Goal: Task Accomplishment & Management: Manage account settings

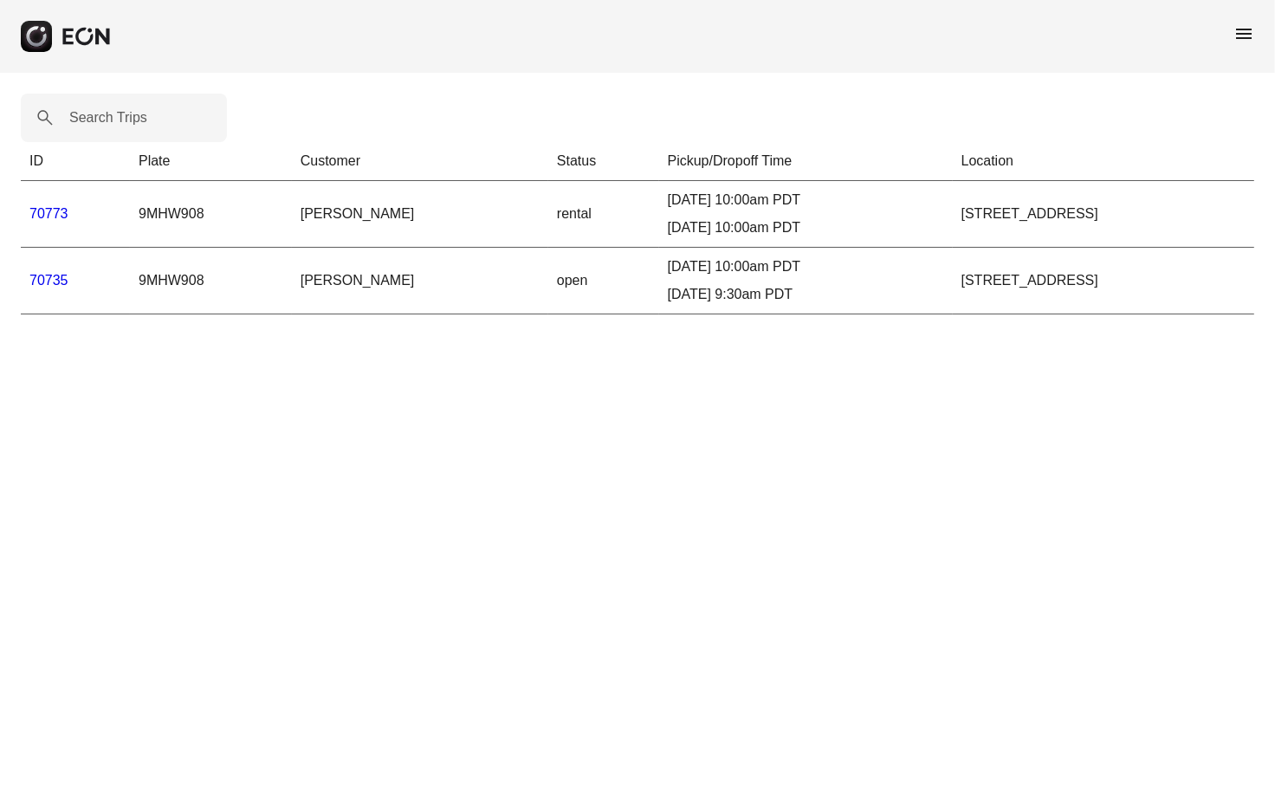
click at [43, 42] on icon "button" at bounding box center [36, 36] width 20 height 20
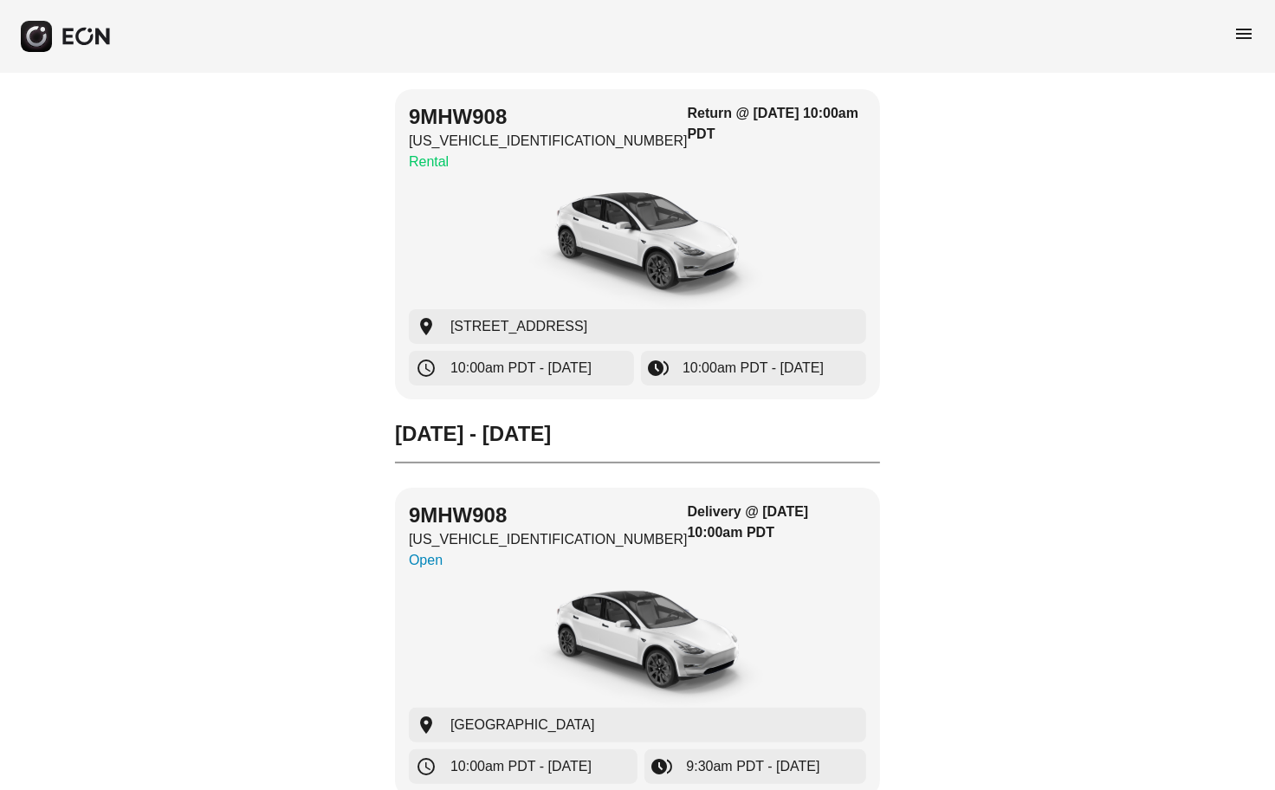
scroll to position [210, 0]
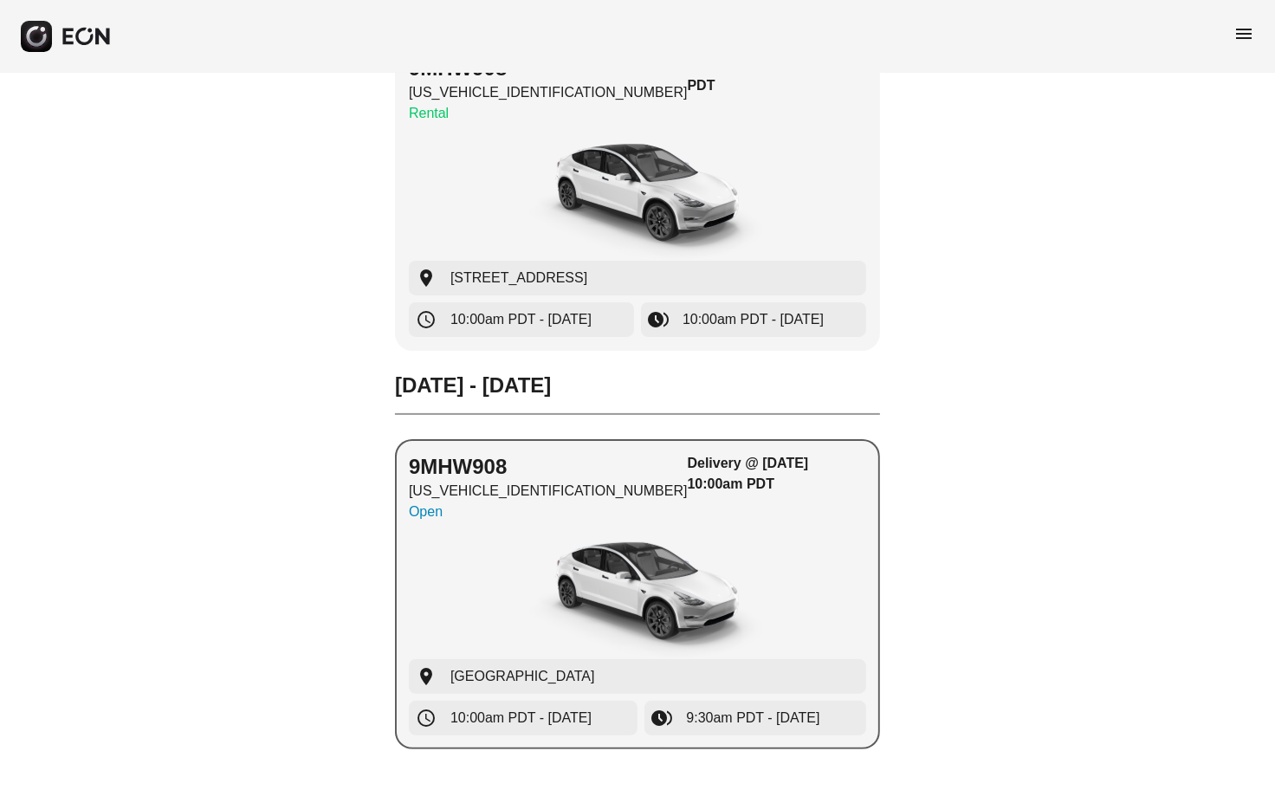
click at [426, 514] on p "Open" at bounding box center [548, 511] width 279 height 21
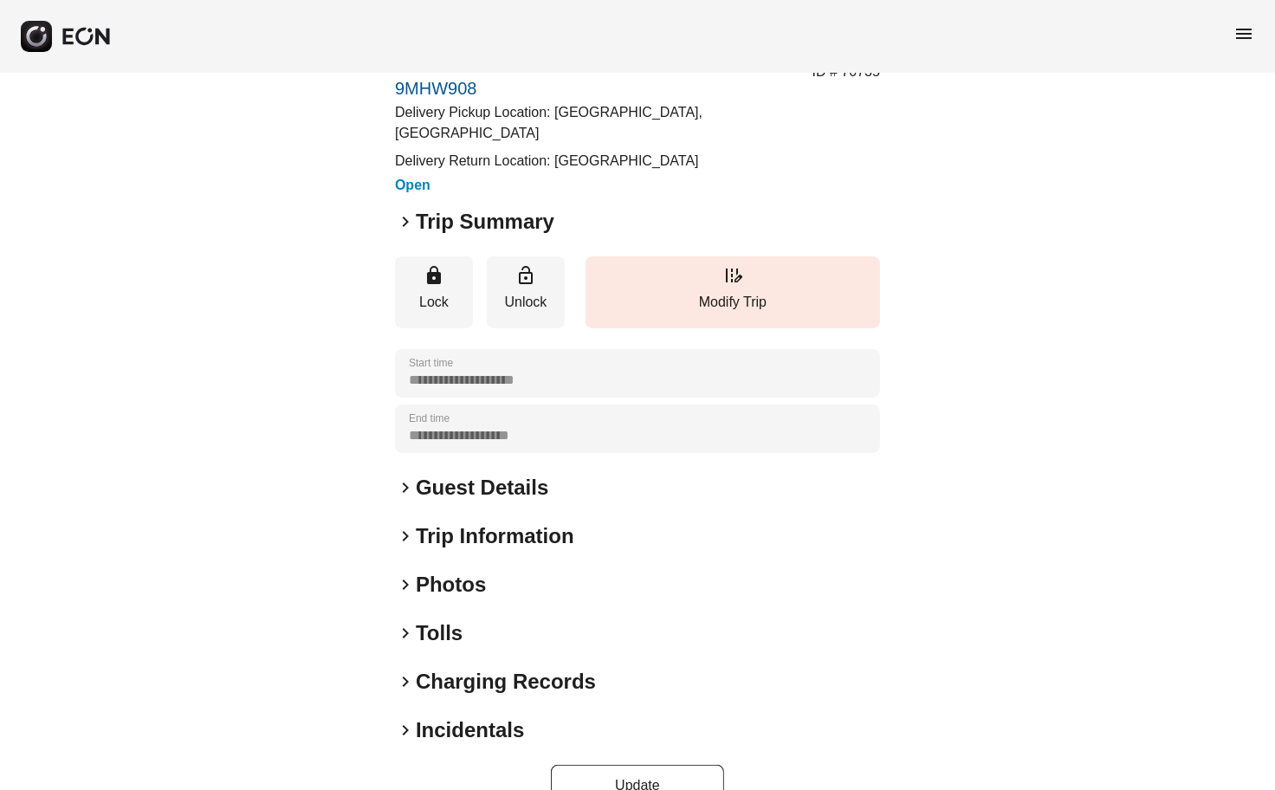
scroll to position [85, 0]
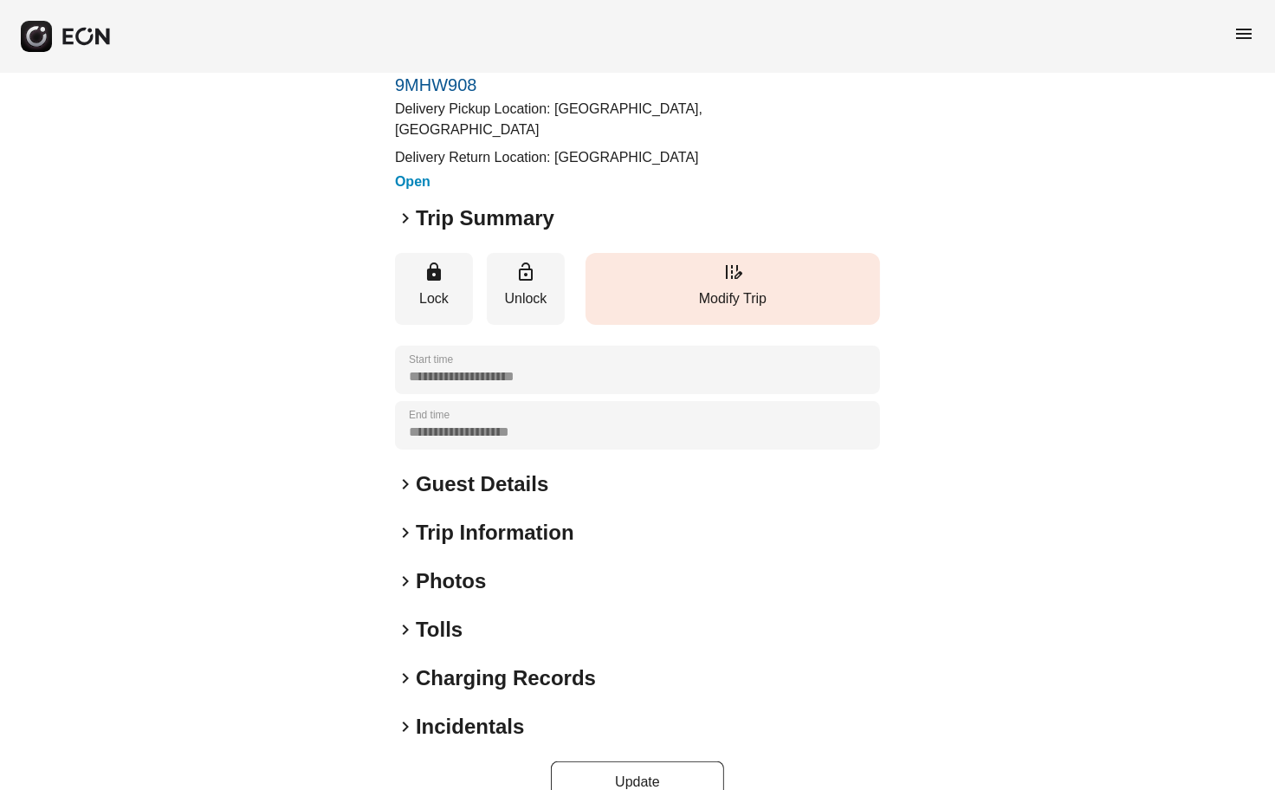
click at [726, 325] on button "edit_road Modify Trip" at bounding box center [732, 289] width 294 height 72
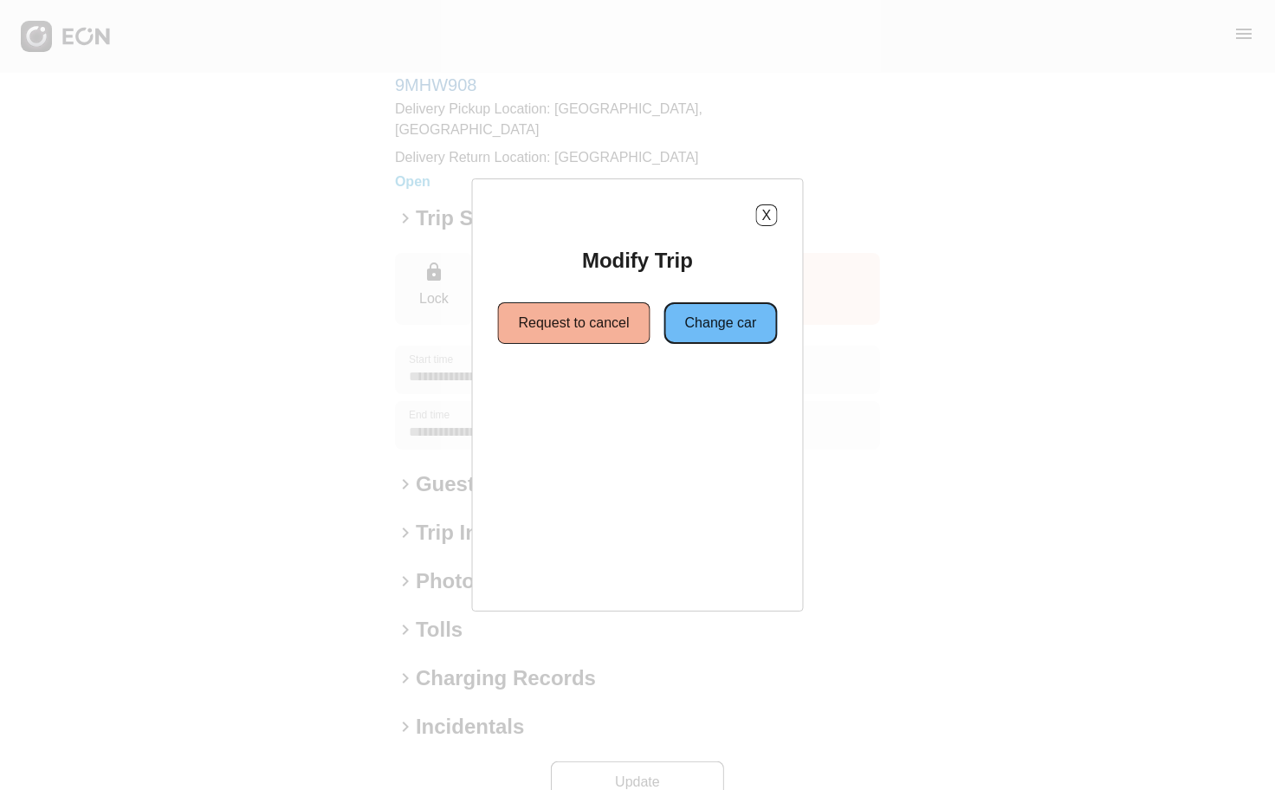
click at [708, 331] on button "Change car" at bounding box center [720, 323] width 113 height 42
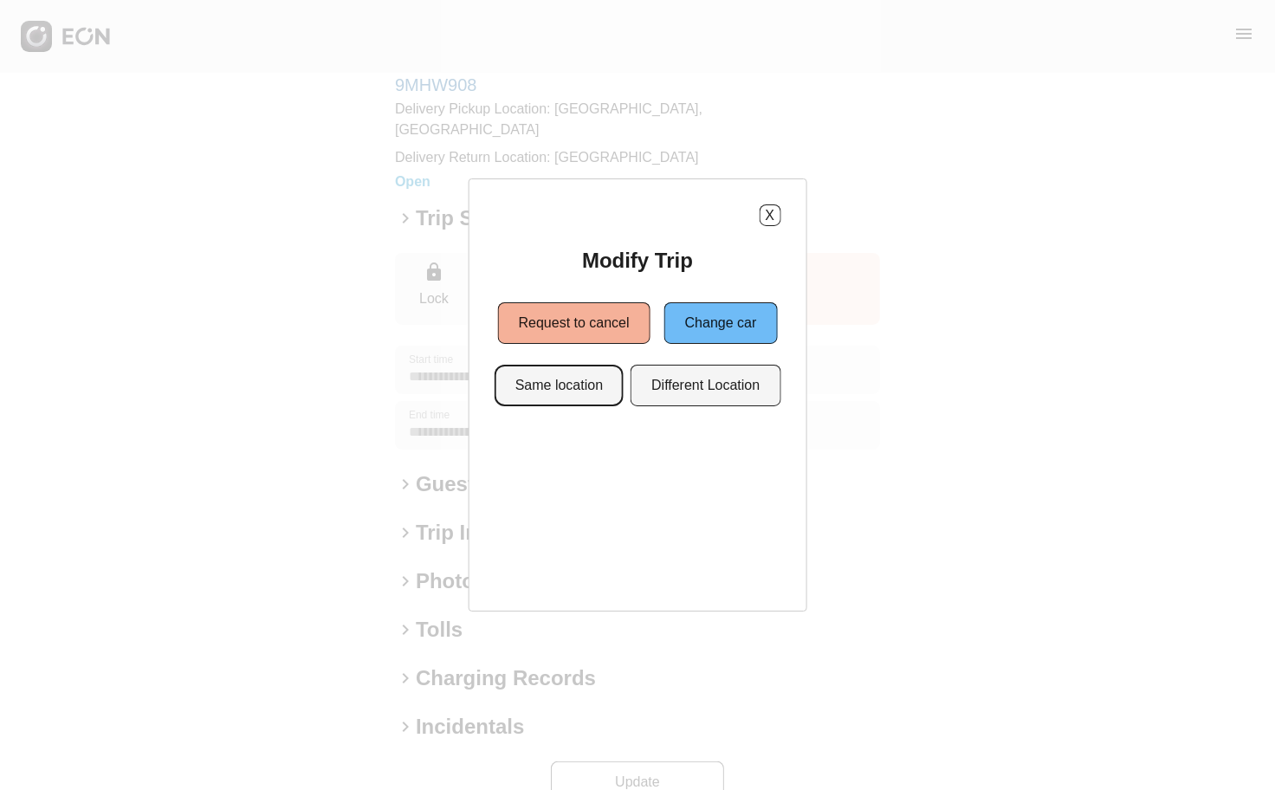
click at [580, 377] on button "Same location" at bounding box center [558, 386] width 129 height 42
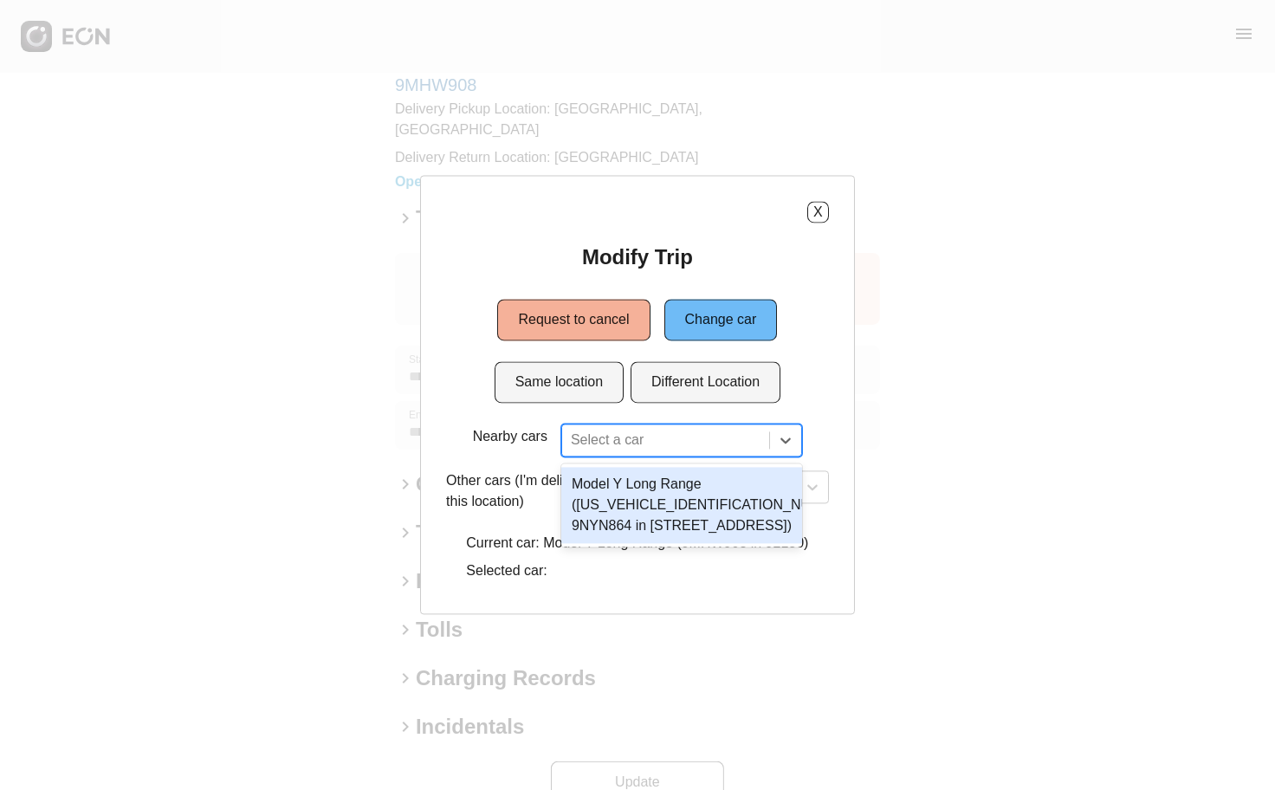
click at [602, 448] on div at bounding box center [666, 441] width 190 height 24
click at [643, 504] on div "Model Y Long Range ([US_VEHICLE_IDENTIFICATION_NUMBER] 9NYN864 in [STREET_ADDRE…" at bounding box center [681, 506] width 241 height 76
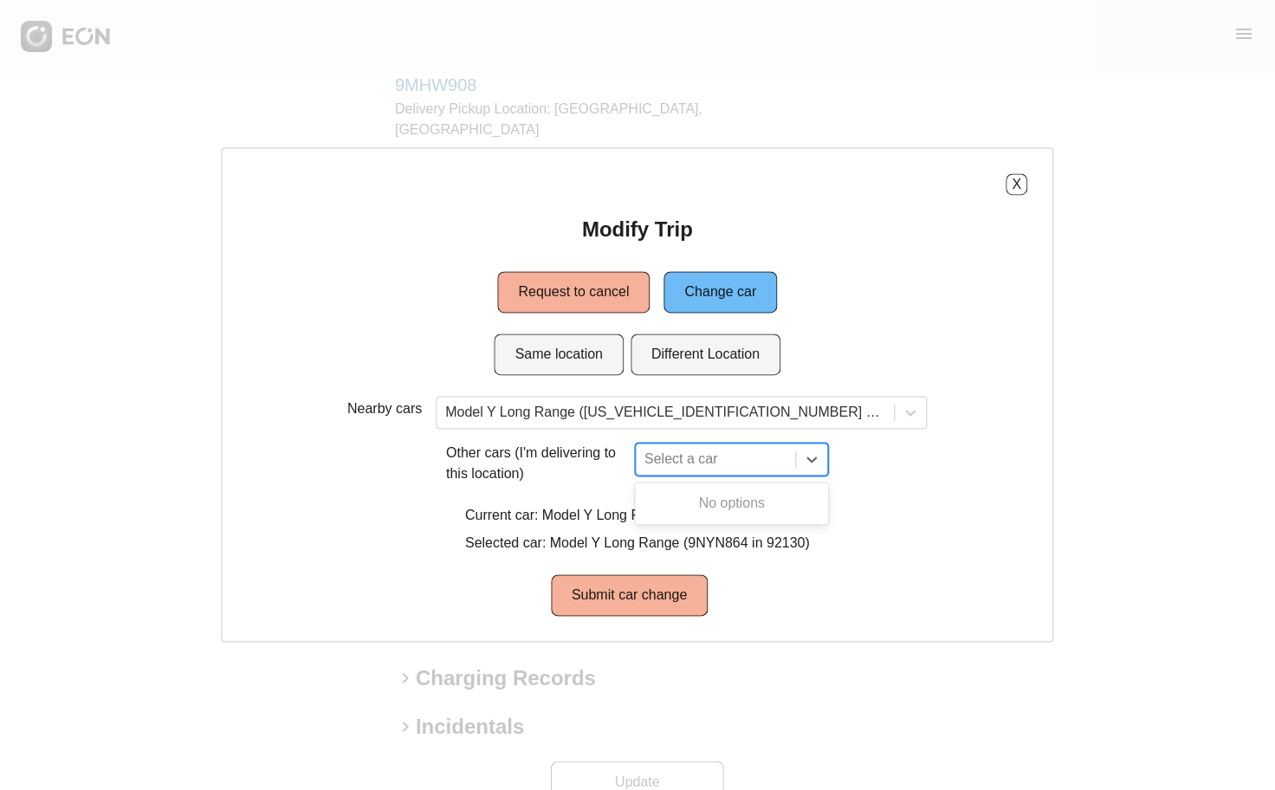
click at [690, 465] on div at bounding box center [715, 460] width 143 height 24
click at [595, 481] on p "Other cars (I'm delivering to this location)" at bounding box center [537, 464] width 182 height 42
click at [1028, 184] on button "X" at bounding box center [1017, 185] width 22 height 22
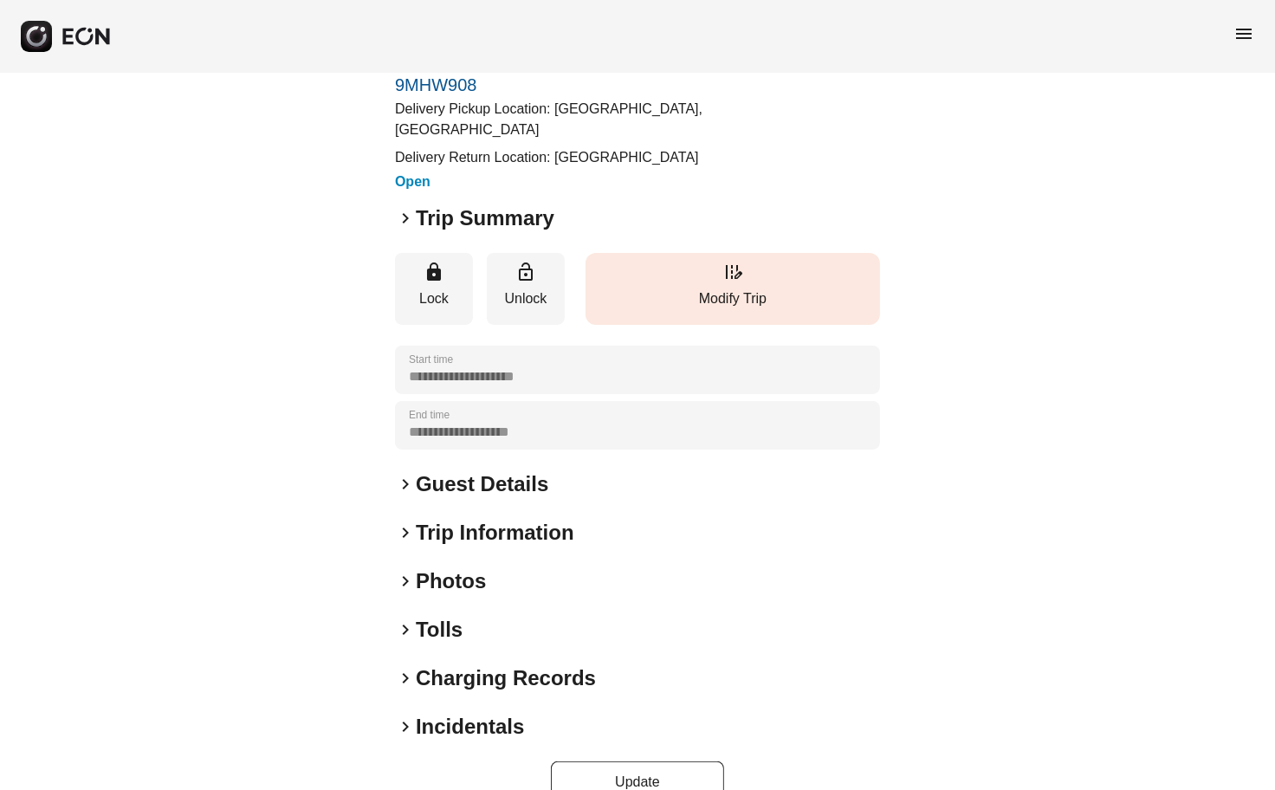
scroll to position [0, 0]
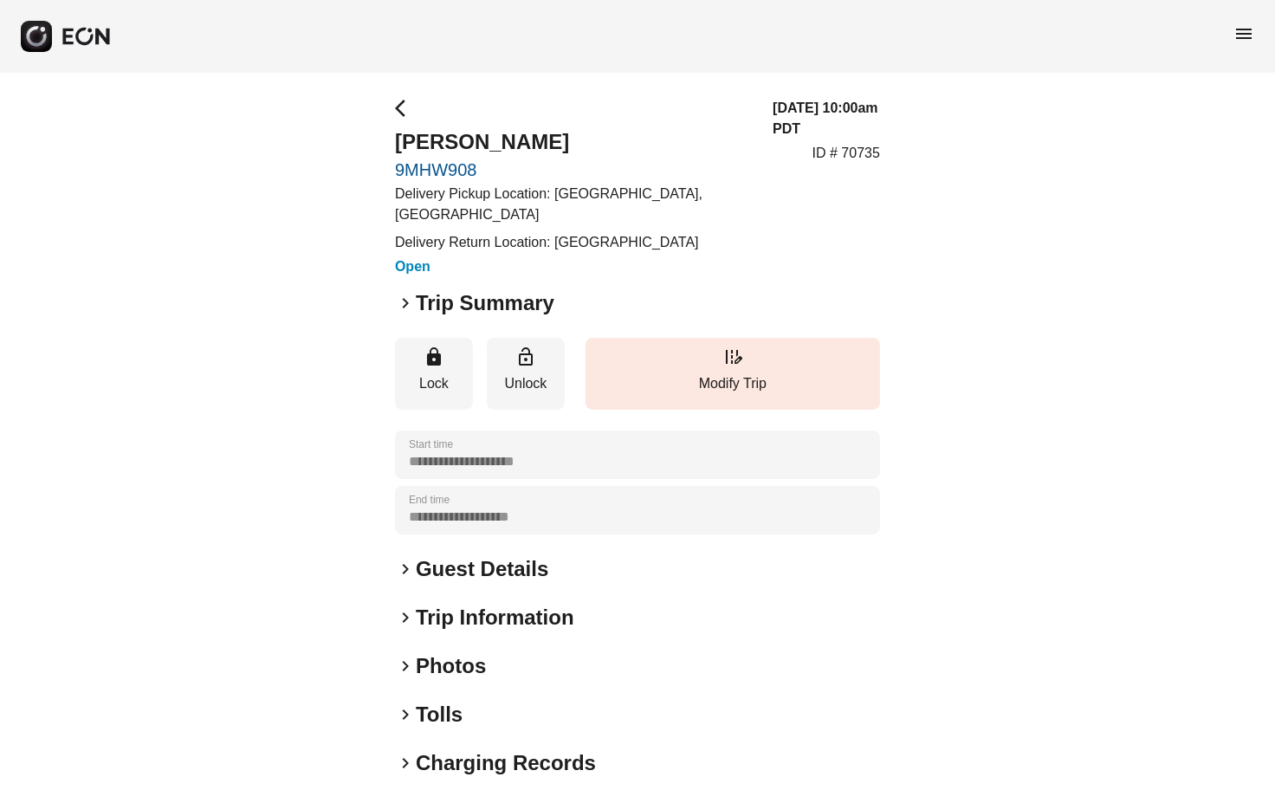
click at [397, 103] on span "arrow_back_ios" at bounding box center [405, 108] width 21 height 21
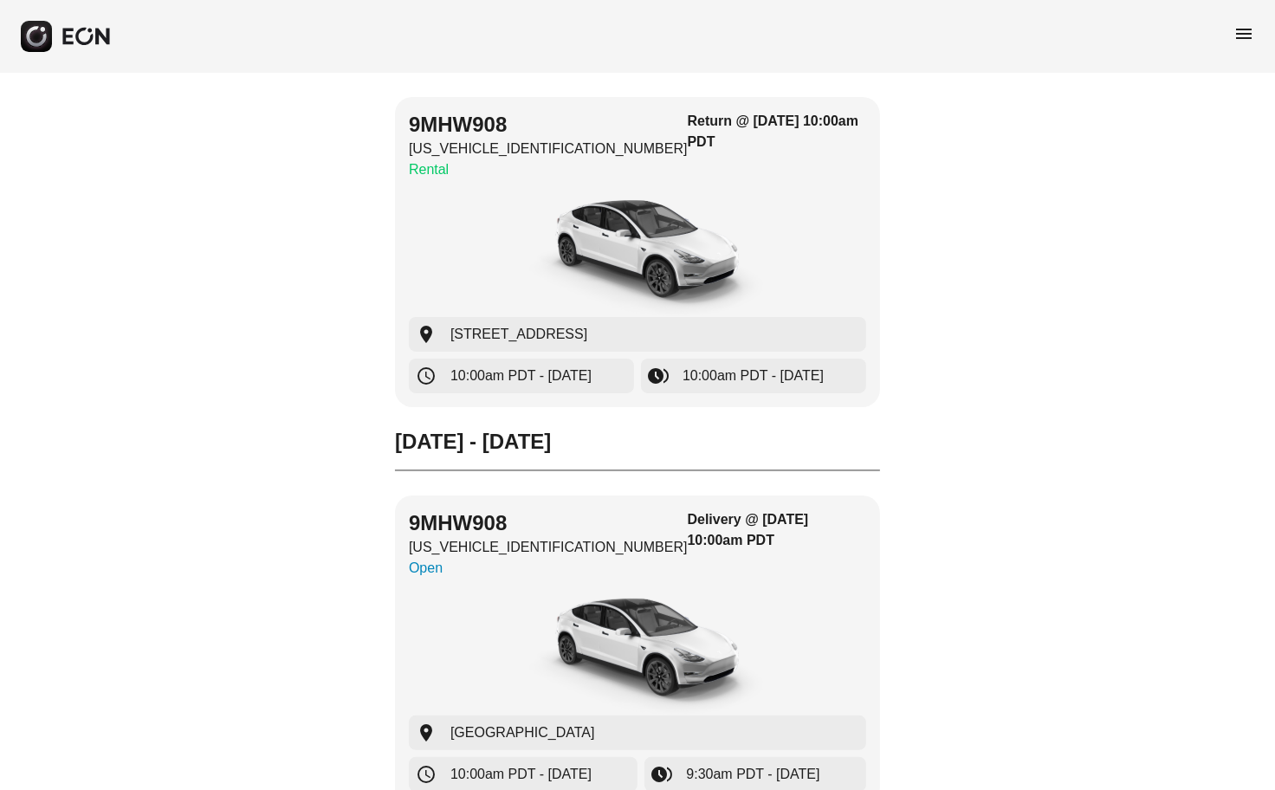
scroll to position [210, 0]
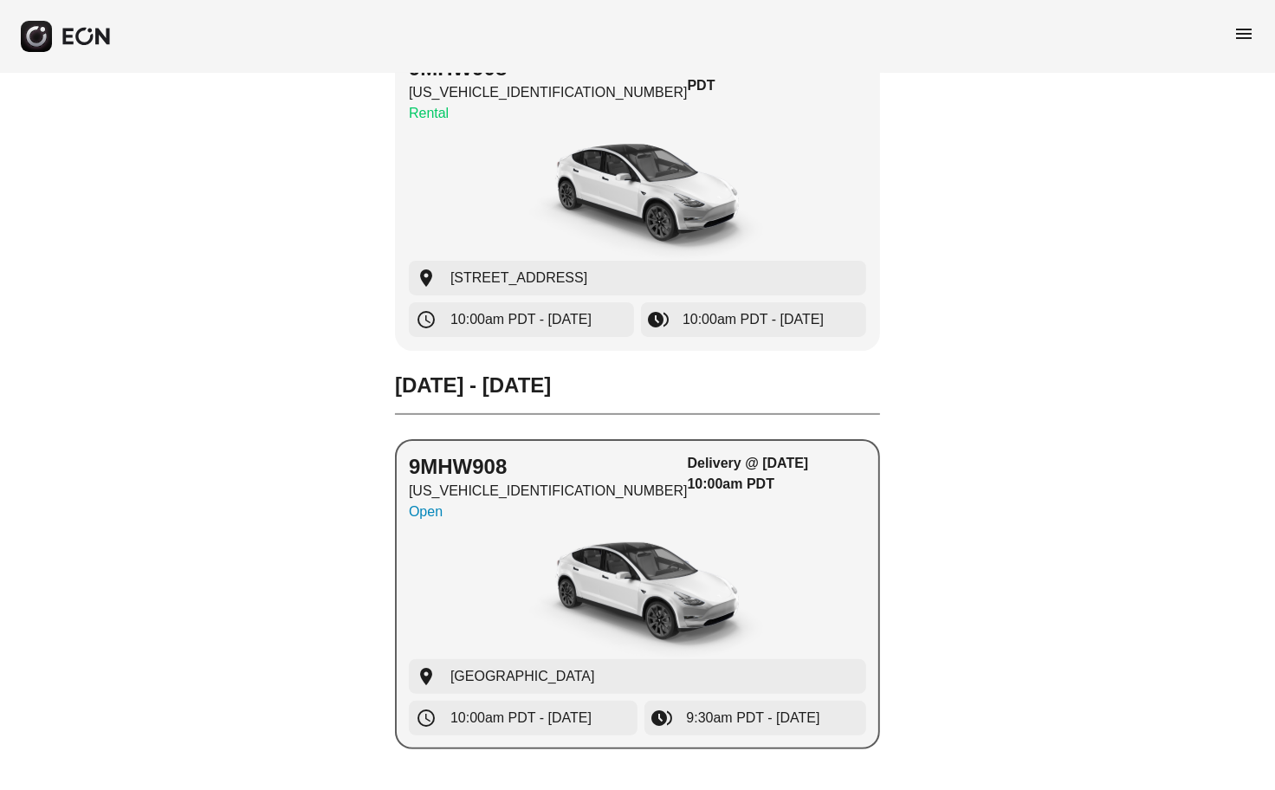
click at [433, 507] on p "Open" at bounding box center [548, 511] width 279 height 21
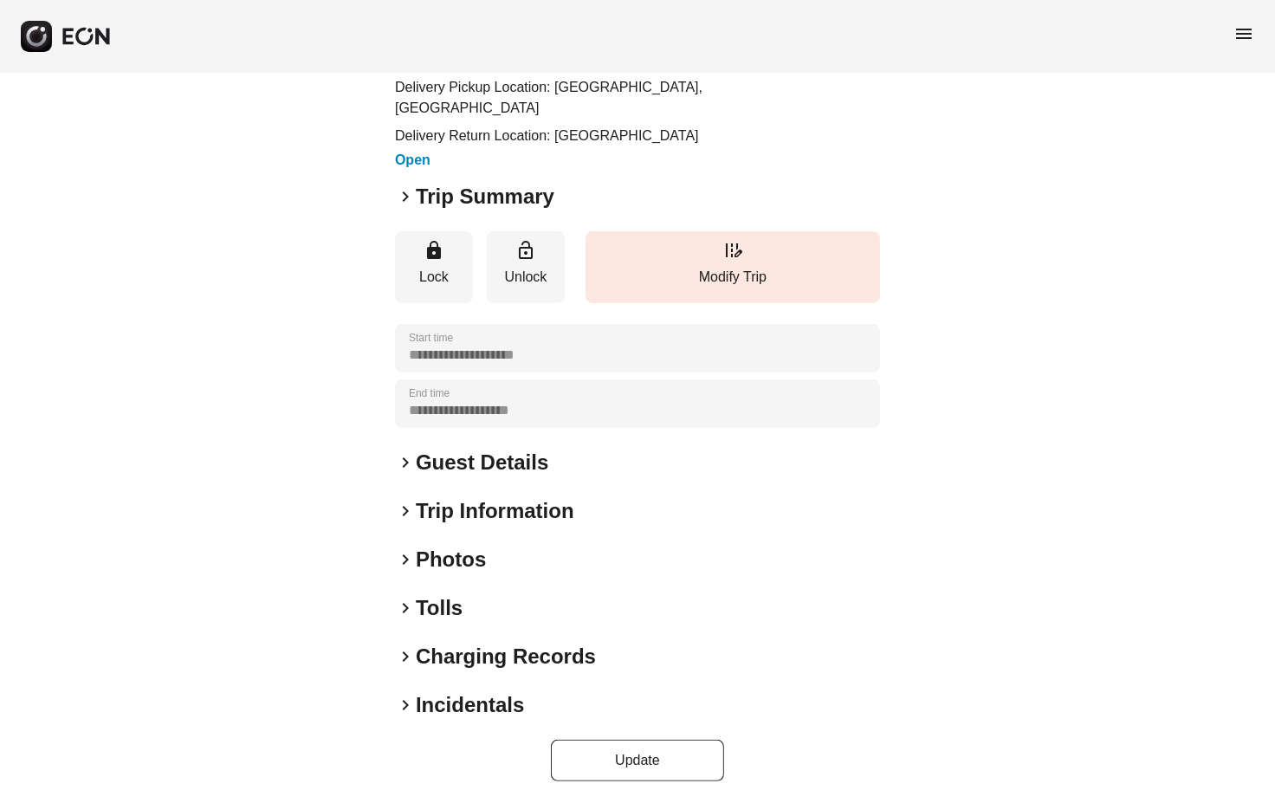
scroll to position [96, 0]
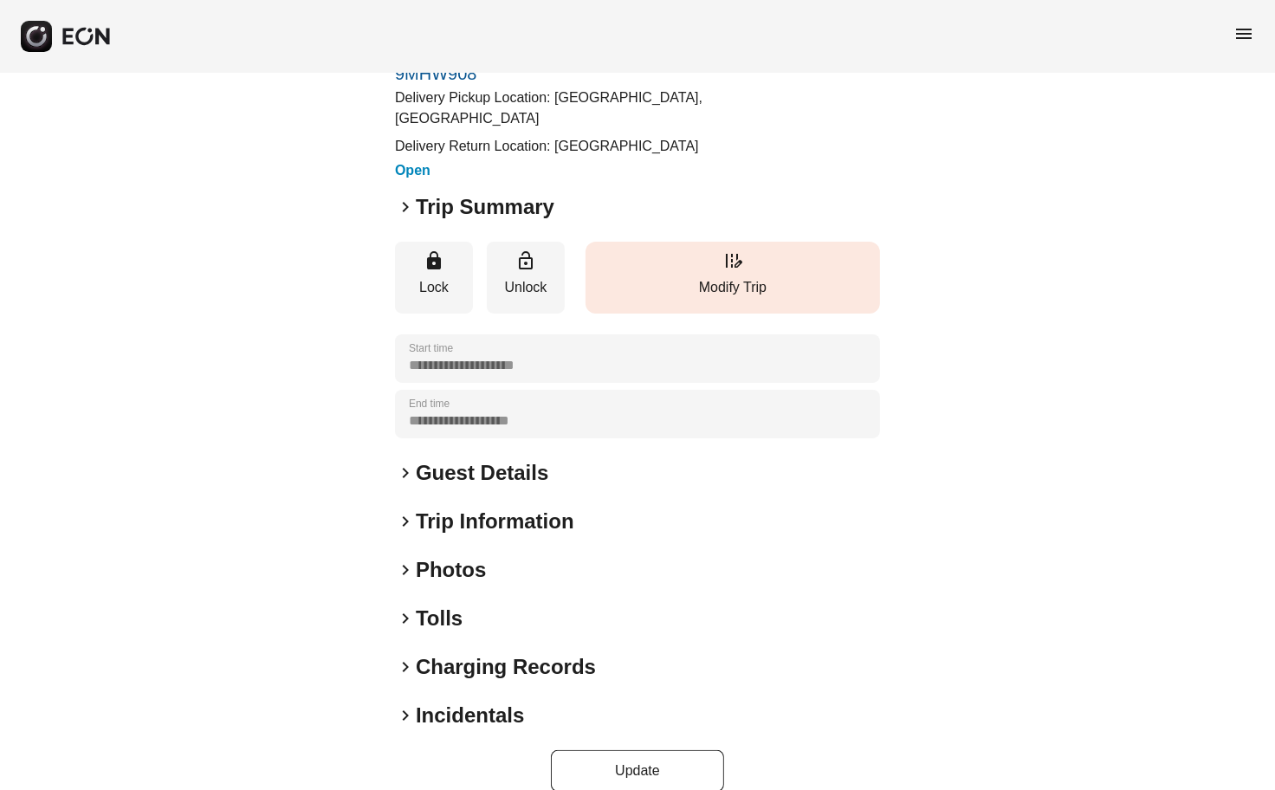
click at [707, 298] on p "Modify Trip" at bounding box center [732, 287] width 277 height 21
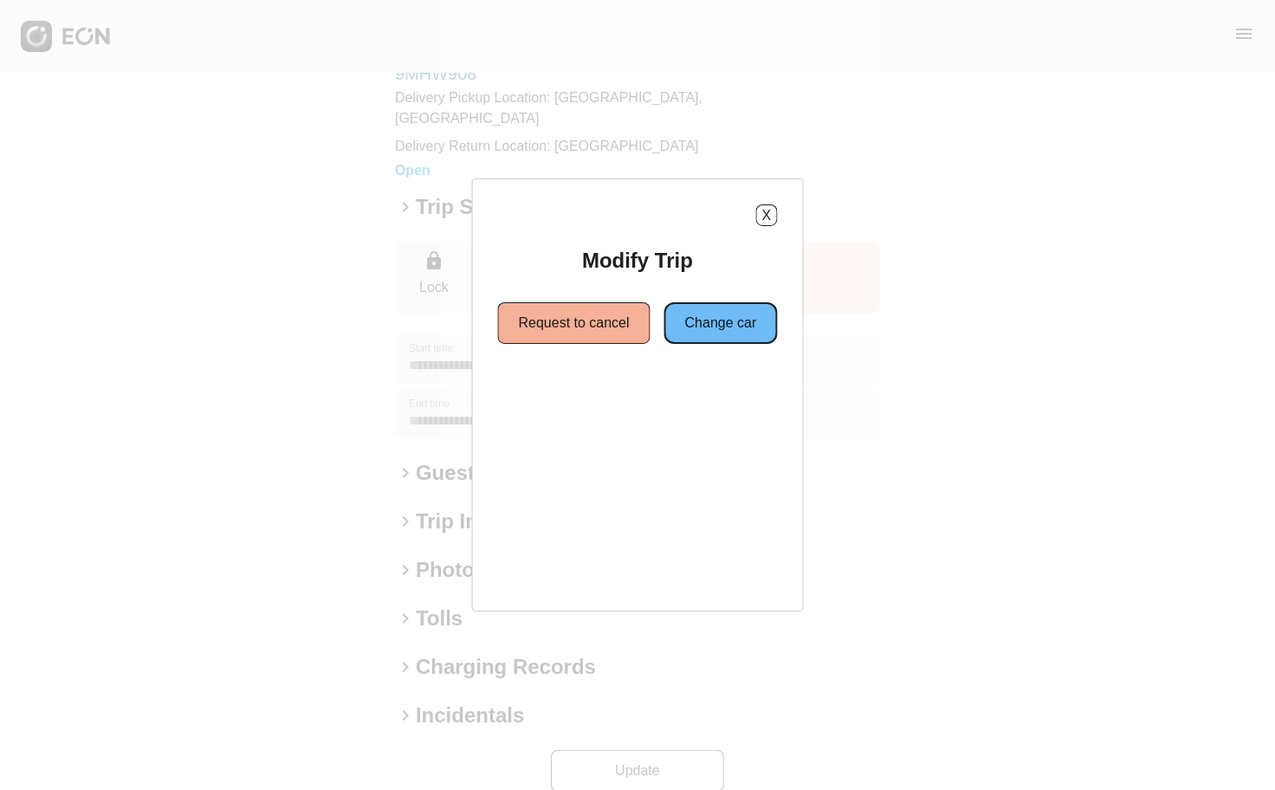
click at [734, 326] on button "Change car" at bounding box center [720, 323] width 113 height 42
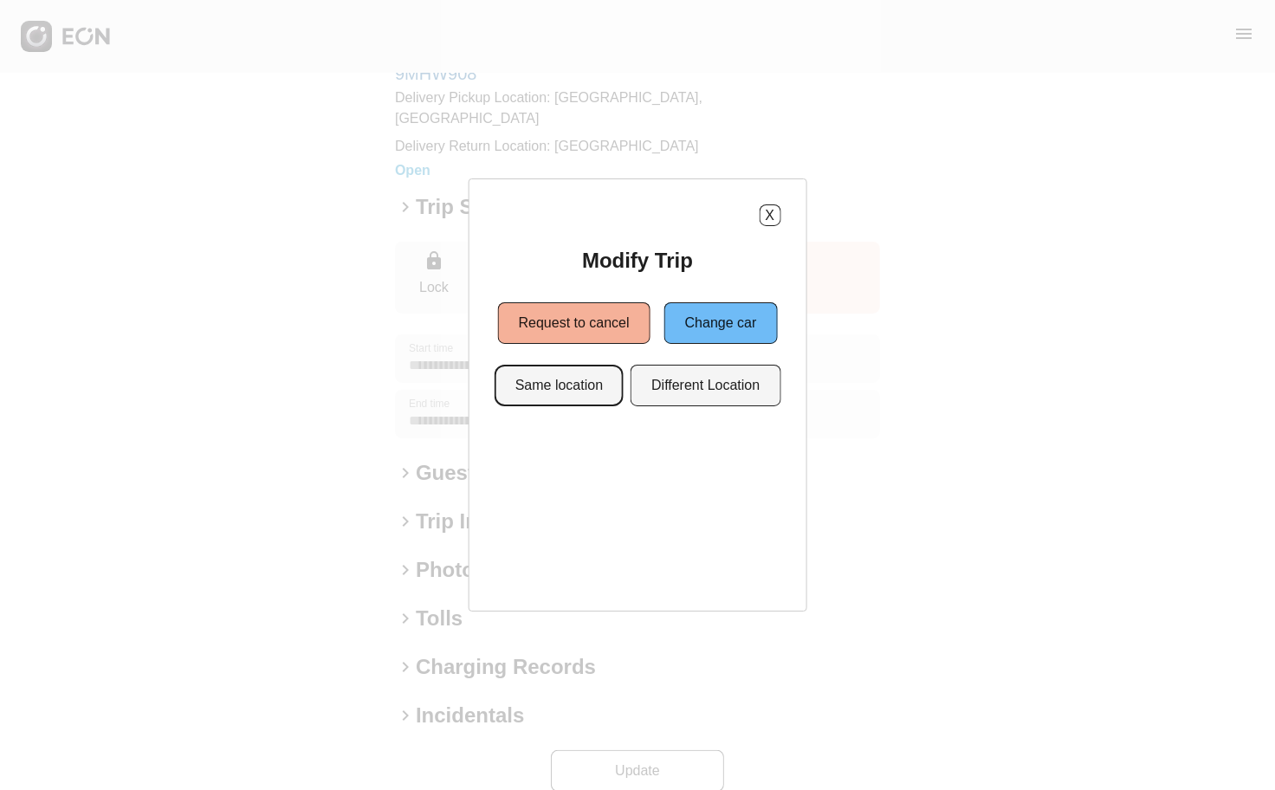
click at [578, 373] on button "Same location" at bounding box center [558, 386] width 129 height 42
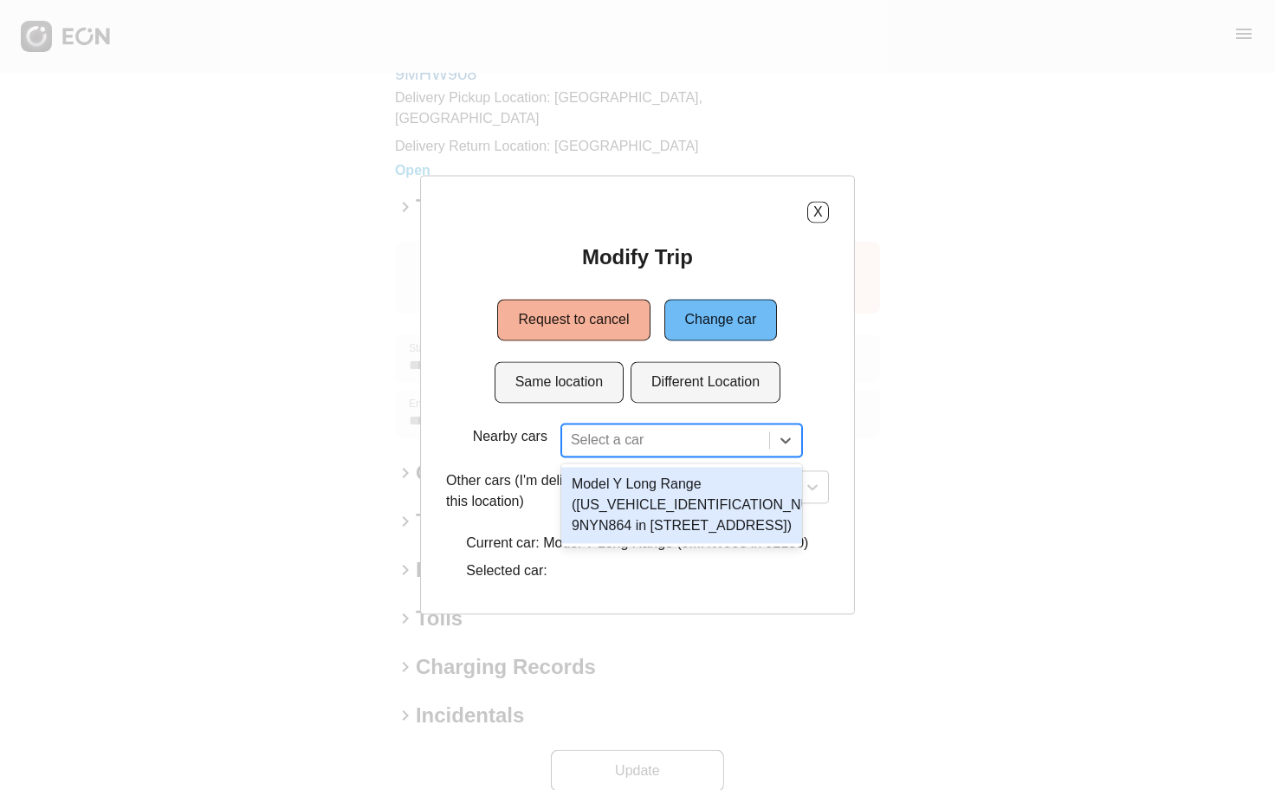
click at [616, 449] on div at bounding box center [666, 441] width 190 height 24
click at [616, 501] on div "Model Y Long Range ([US_VEHICLE_IDENTIFICATION_NUMBER] 9NYN864 in [STREET_ADDRE…" at bounding box center [681, 506] width 241 height 76
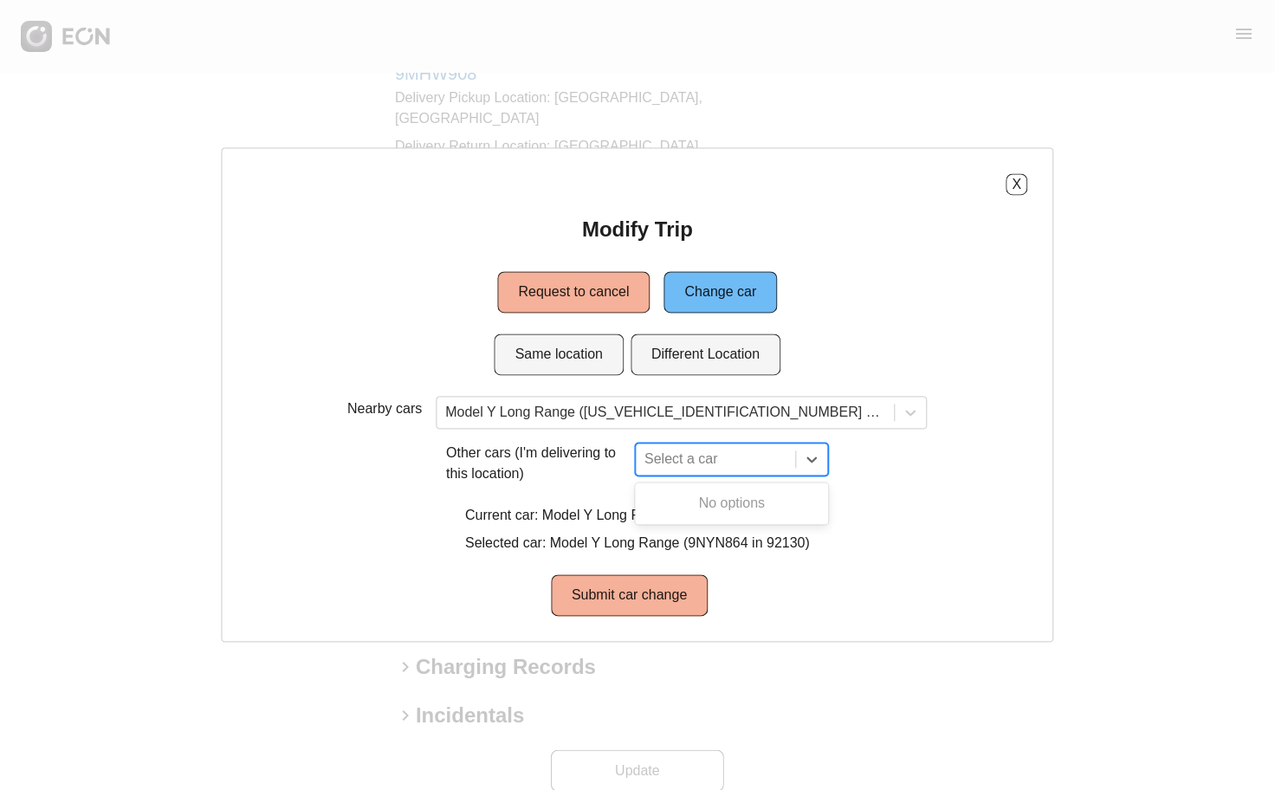
click at [686, 462] on div at bounding box center [715, 460] width 143 height 24
click at [598, 469] on p "Other cars (I'm delivering to this location)" at bounding box center [537, 464] width 182 height 42
click at [1027, 187] on button "X" at bounding box center [1017, 185] width 22 height 22
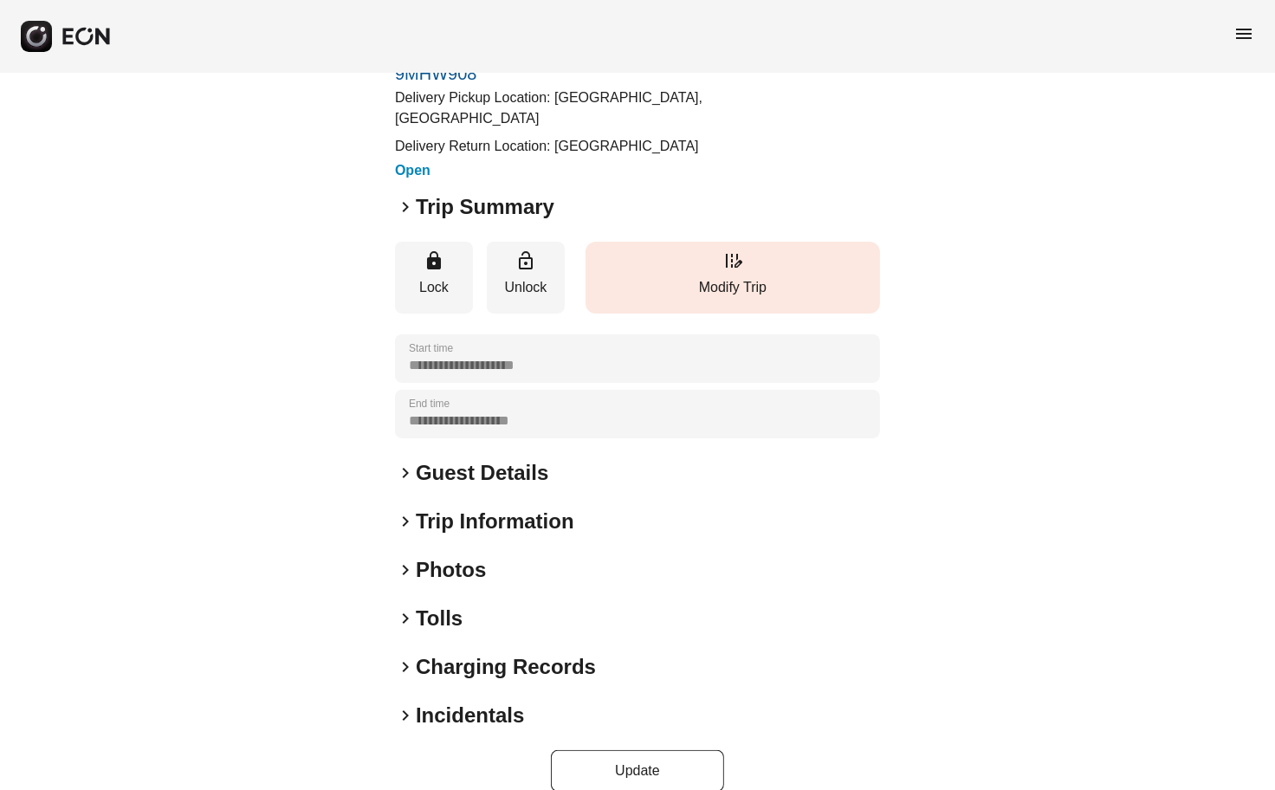
scroll to position [0, 0]
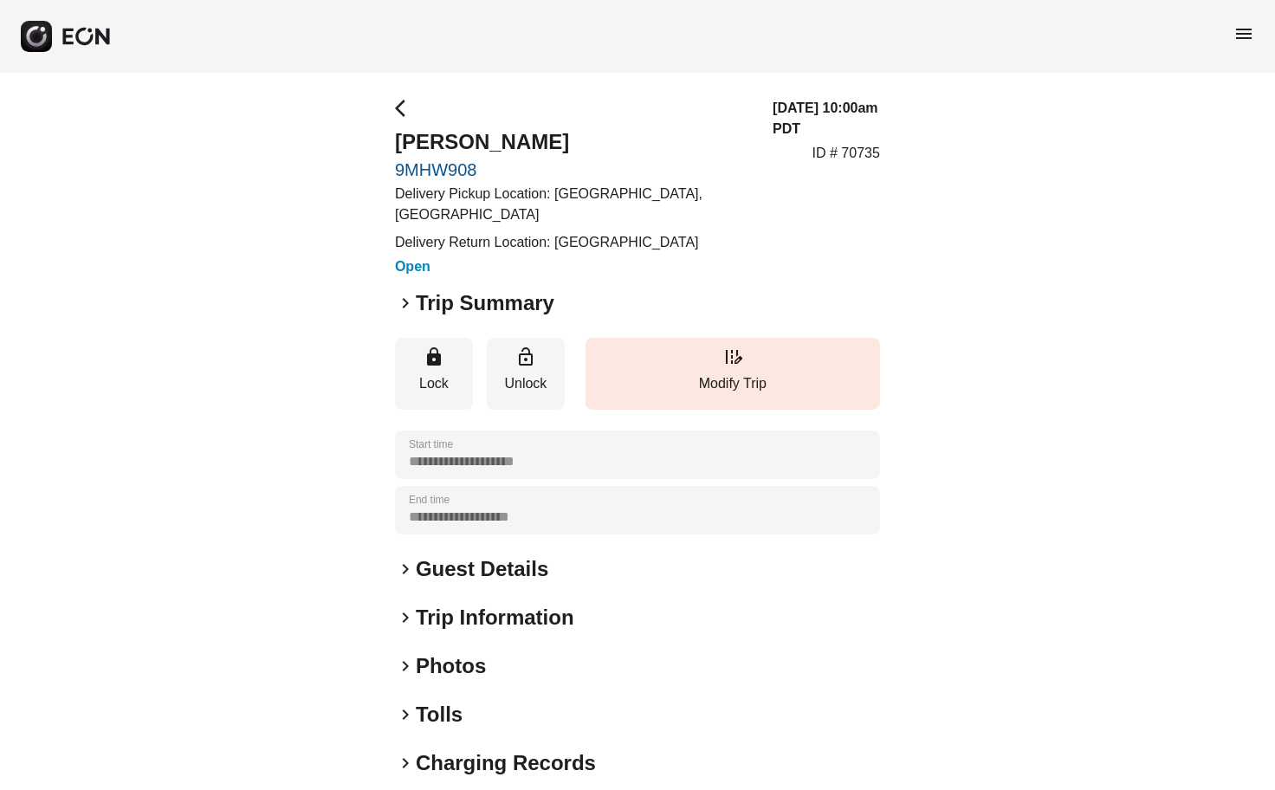
click at [403, 113] on span "arrow_back_ios" at bounding box center [405, 108] width 21 height 21
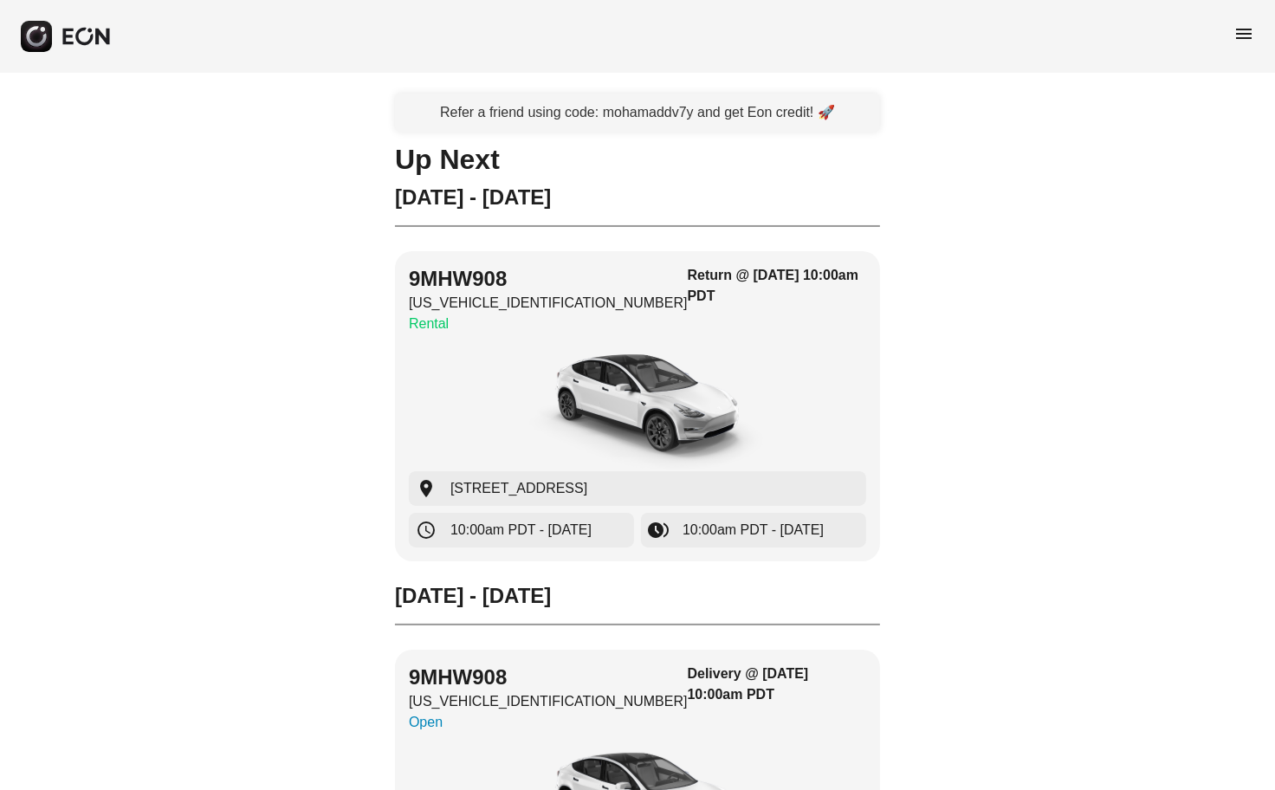
click at [1234, 33] on span "menu" at bounding box center [1243, 33] width 21 height 21
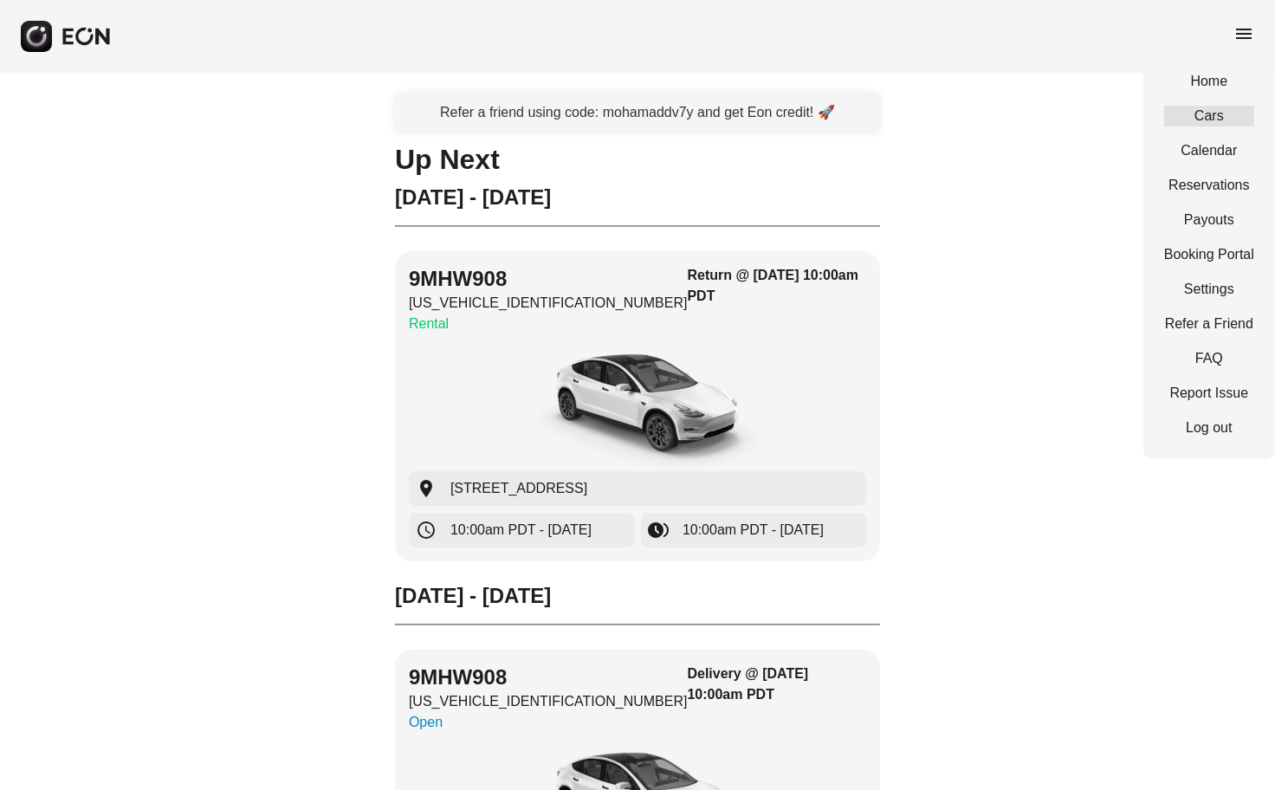
click at [1211, 109] on link "Cars" at bounding box center [1209, 116] width 90 height 21
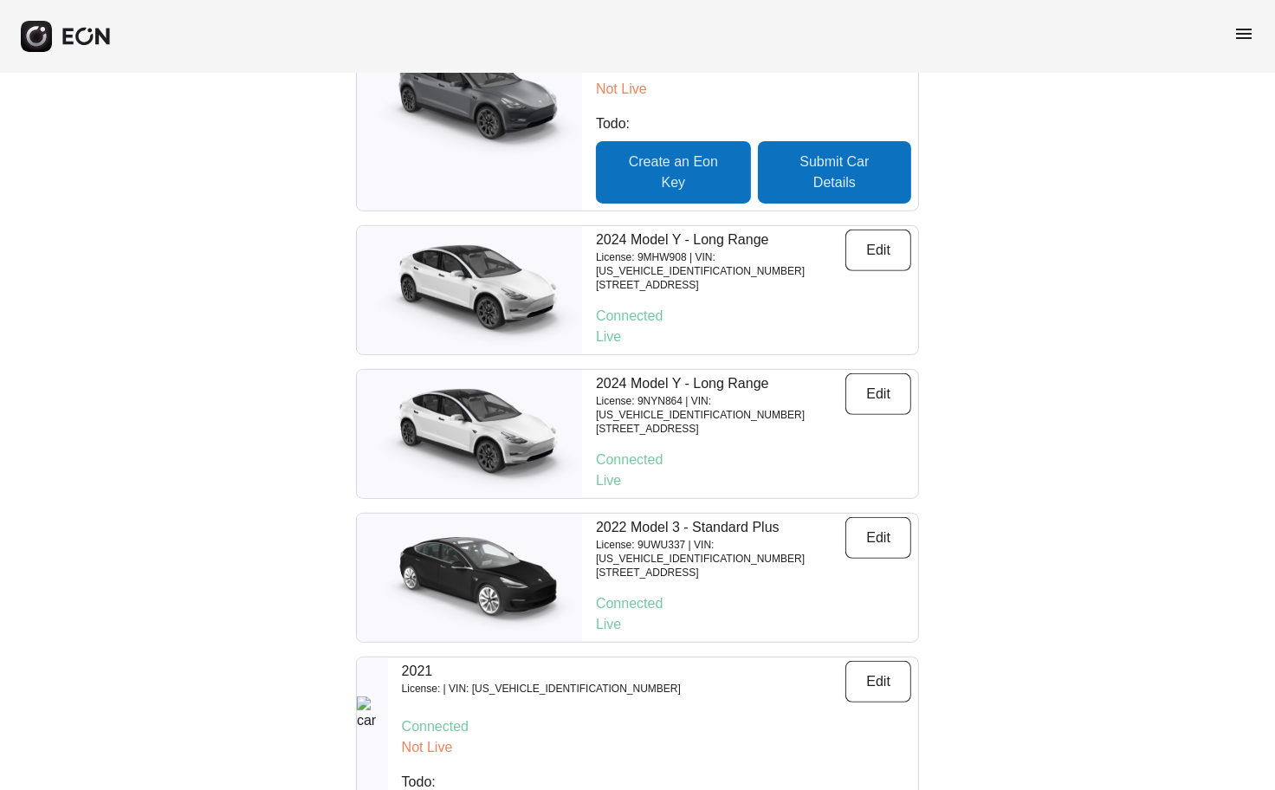
scroll to position [539, 0]
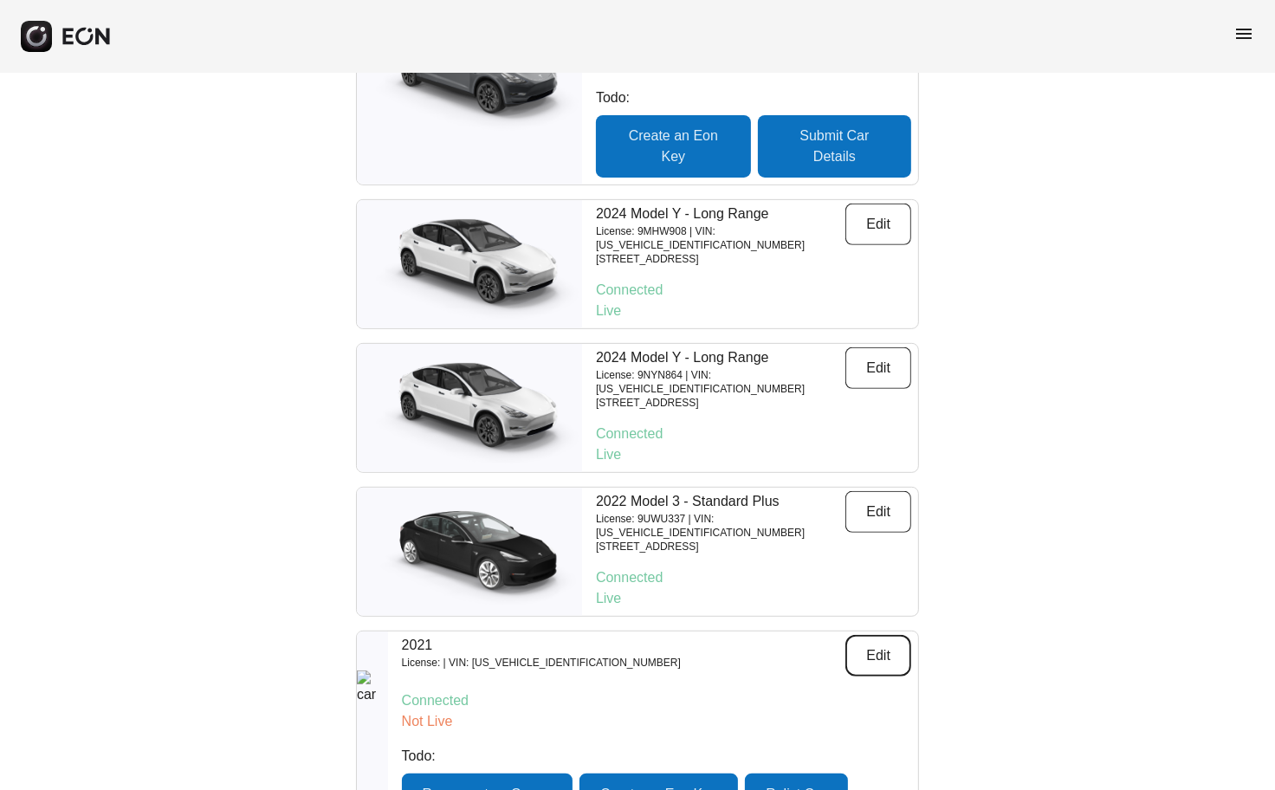
click at [881, 635] on button "Edit" at bounding box center [878, 656] width 66 height 42
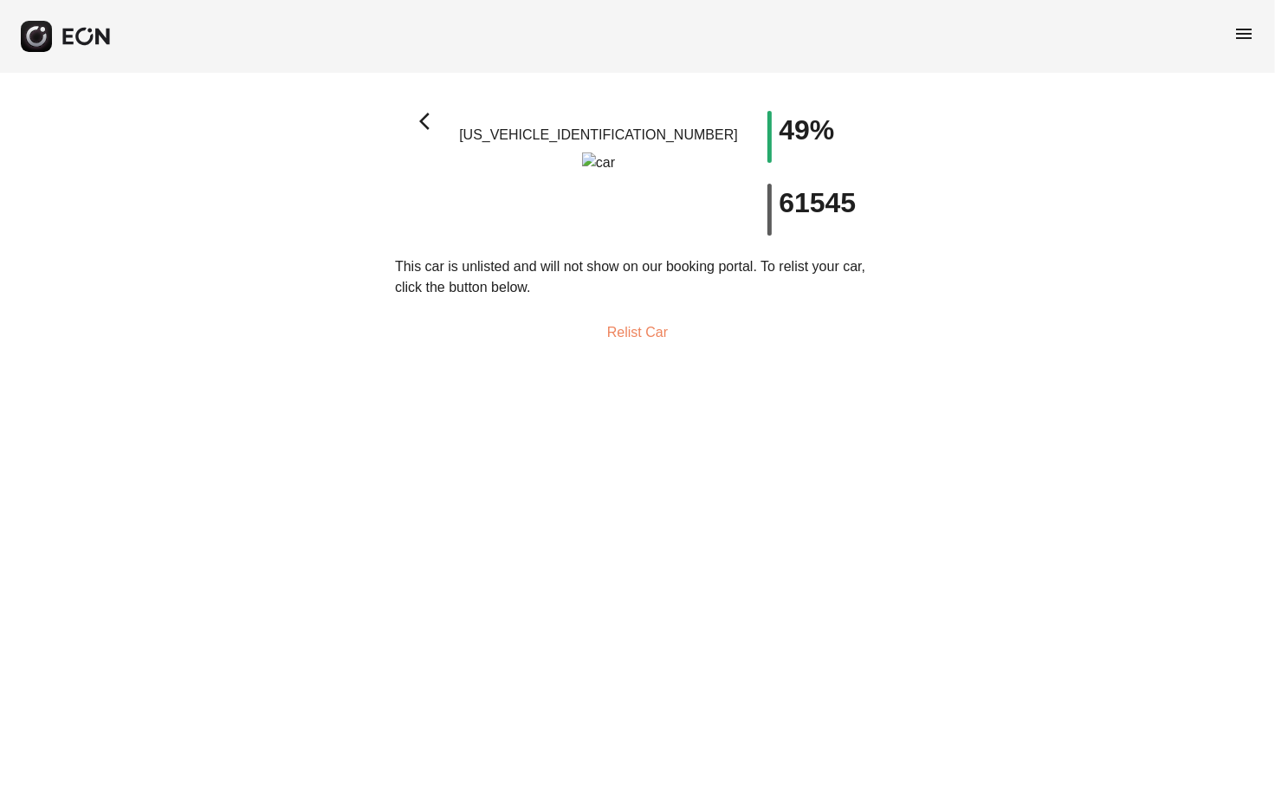
click at [428, 119] on span "arrow_back_ios" at bounding box center [429, 121] width 21 height 21
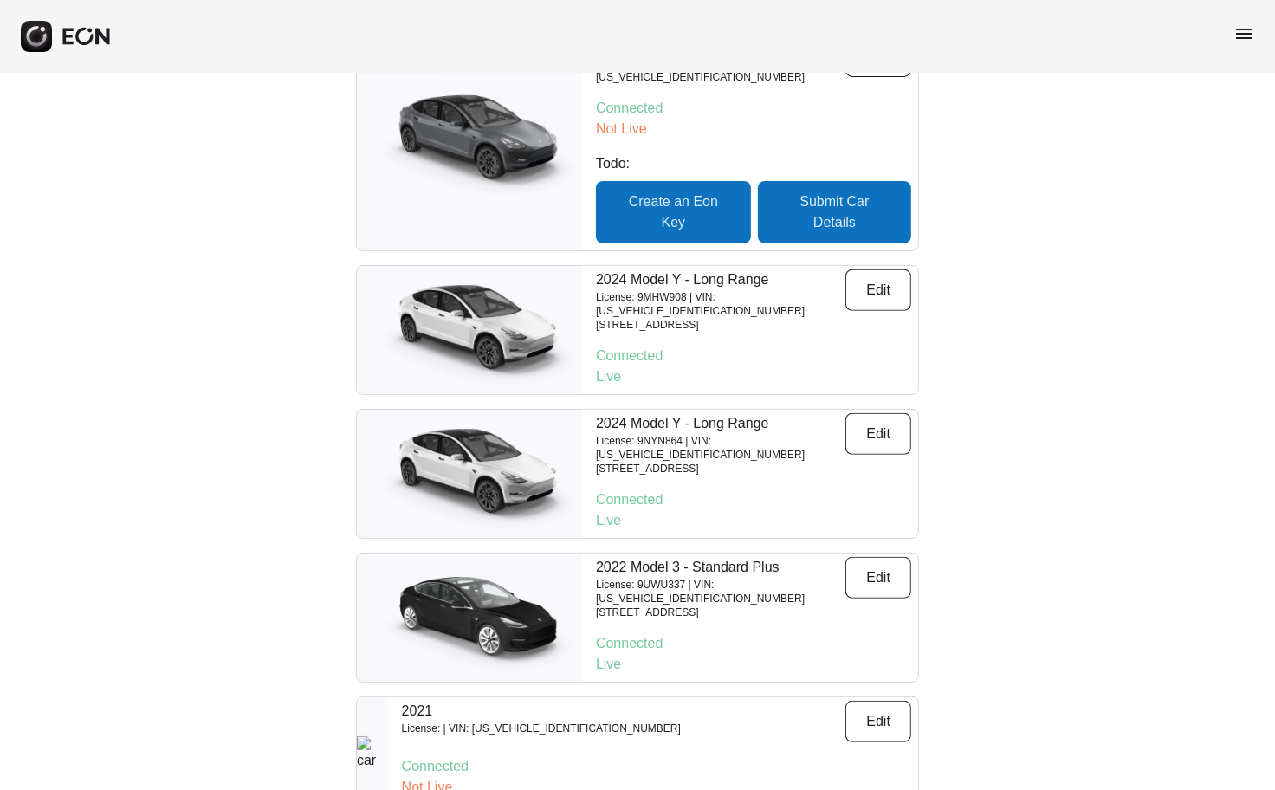
scroll to position [481, 0]
